Goal: Information Seeking & Learning: Find specific fact

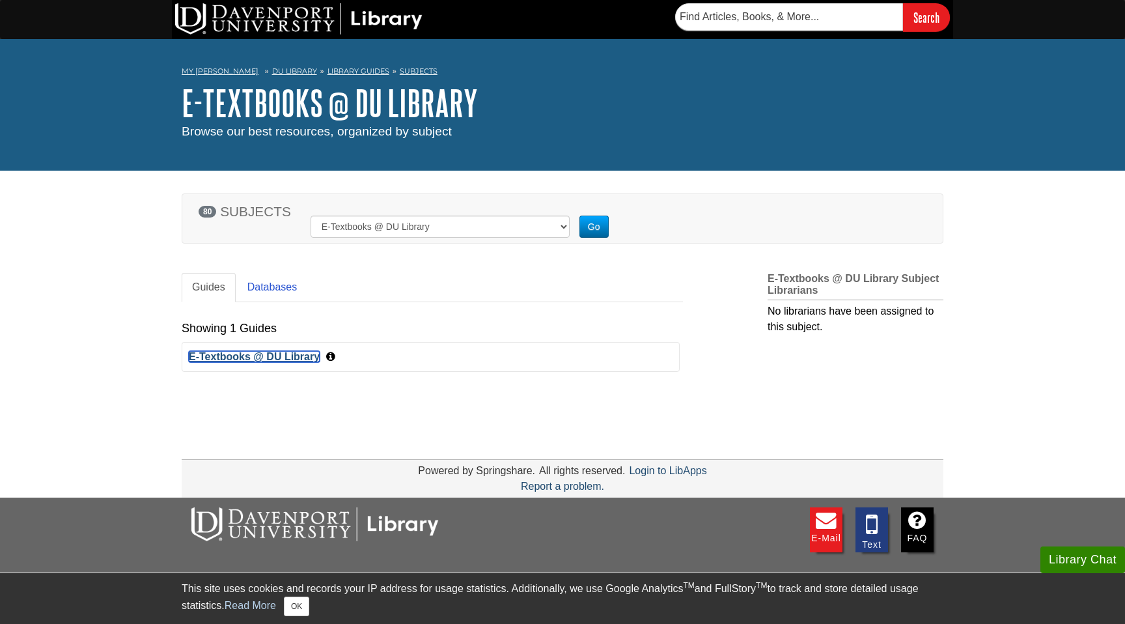
click at [289, 357] on link "E-Textbooks @ DU Library" at bounding box center [254, 356] width 131 height 11
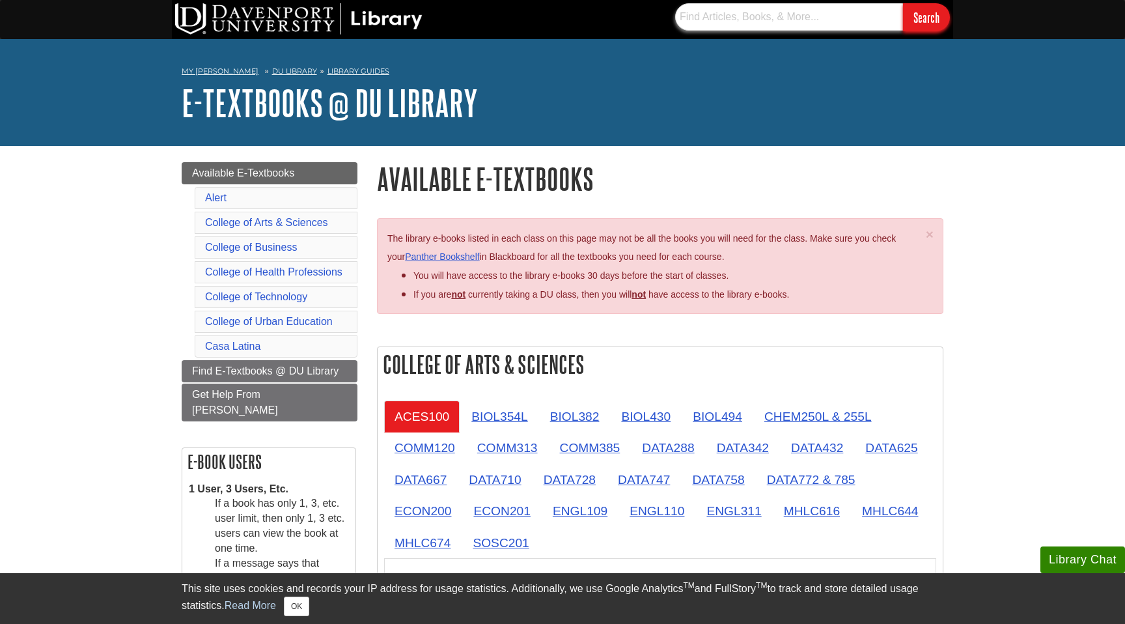
click at [761, 19] on input "text" at bounding box center [789, 16] width 228 height 27
paste input "Community Resources: A Guide for Human Service Workers"
type input "Community Resources: A Guide for Human Service Workers"
click at [903, 3] on input "Search" at bounding box center [926, 17] width 47 height 28
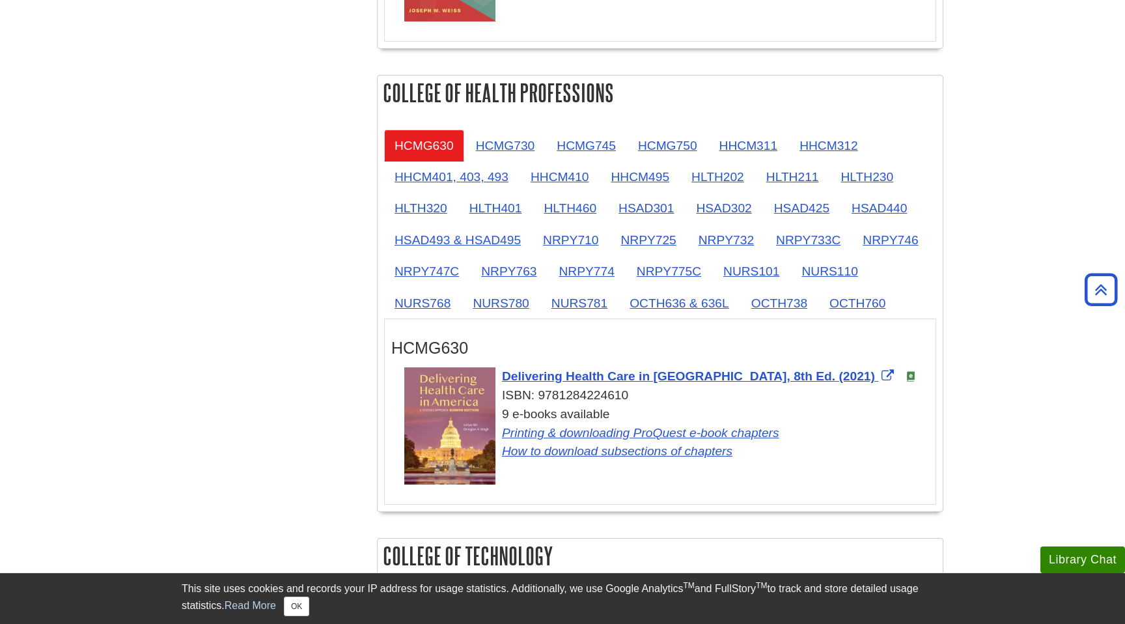
scroll to position [1120, 0]
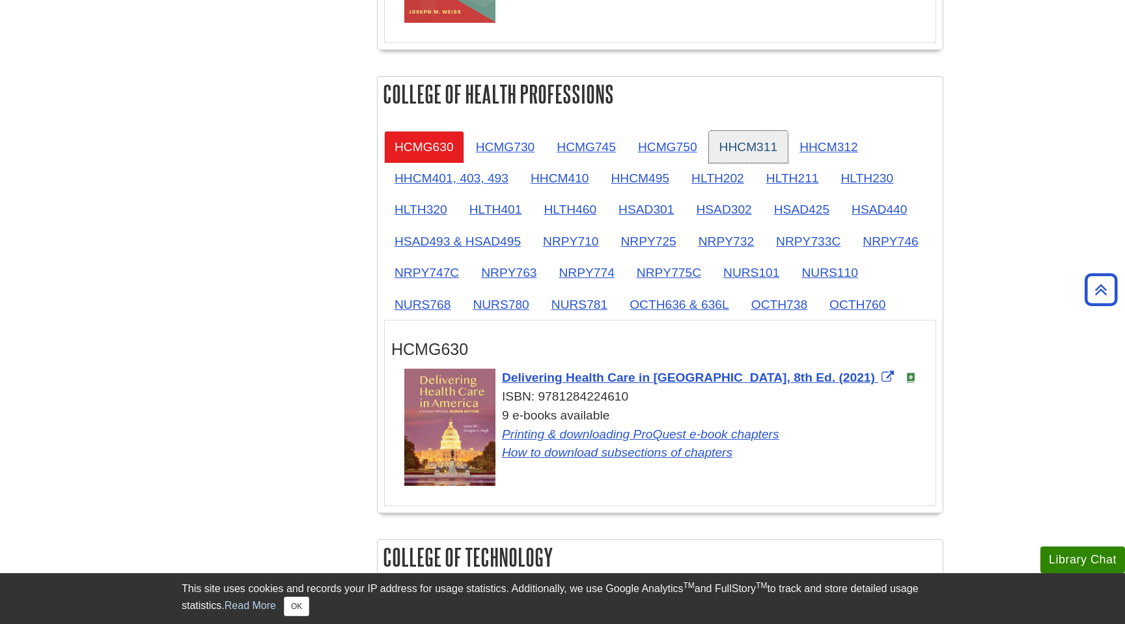
click at [716, 145] on link "HHCM311" at bounding box center [748, 147] width 79 height 32
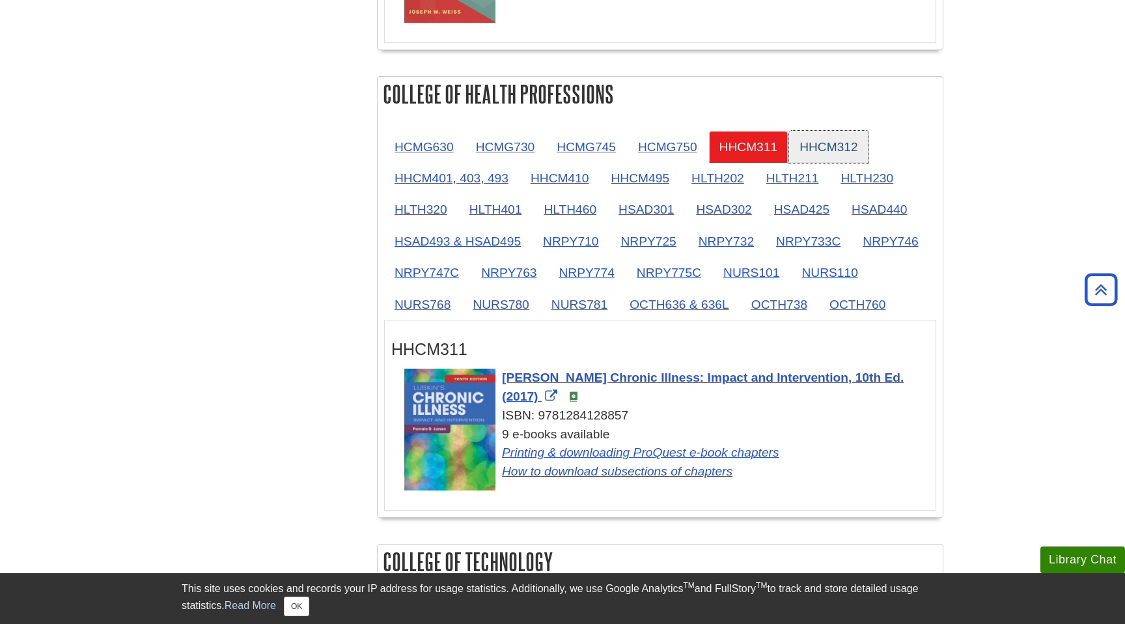
click at [845, 158] on link "HHCM312" at bounding box center [828, 147] width 79 height 32
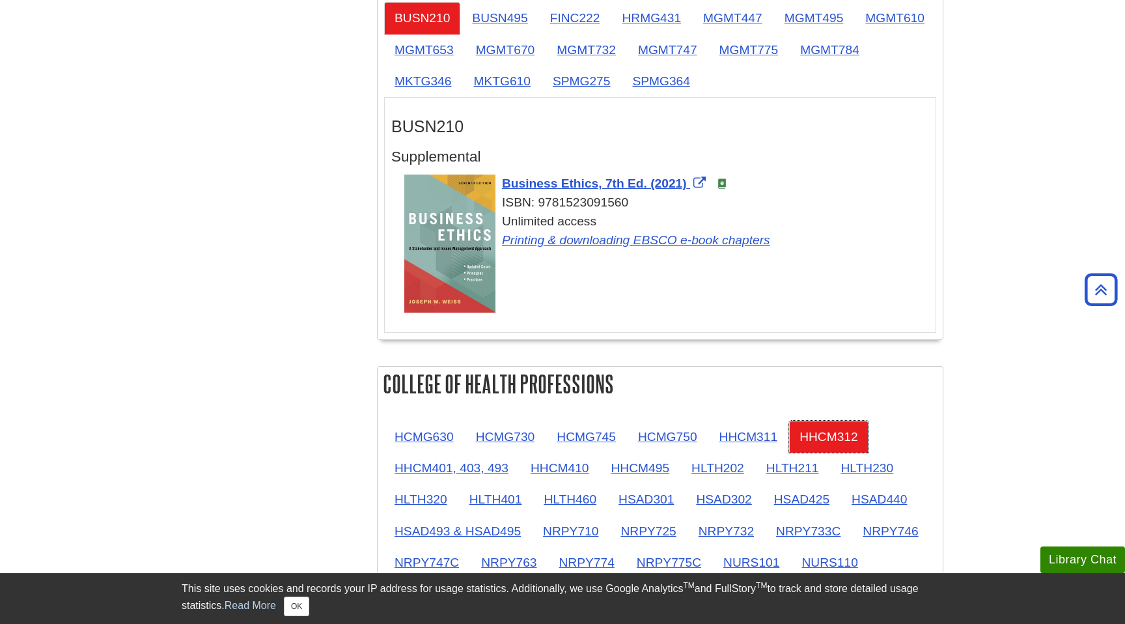
scroll to position [827, 0]
